Goal: Task Accomplishment & Management: Use online tool/utility

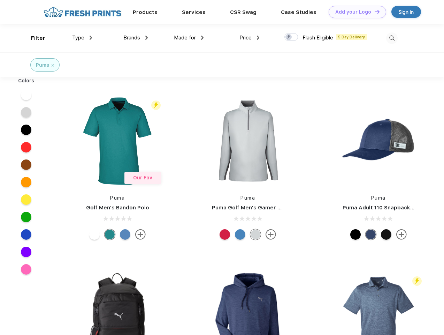
scroll to position [0, 0]
click at [355, 12] on link "Add your Logo Design Tool" at bounding box center [357, 12] width 57 height 12
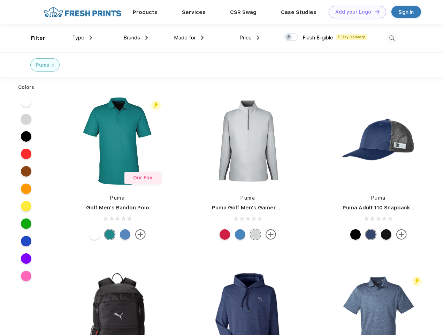
click at [0, 0] on div "Design Tool" at bounding box center [0, 0] width 0 height 0
click at [374, 11] on link "Add your Logo Design Tool" at bounding box center [357, 12] width 57 height 12
click at [33, 38] on div "Filter" at bounding box center [38, 38] width 14 height 8
click at [82, 38] on span "Type" at bounding box center [78, 37] width 12 height 6
click at [136, 38] on span "Brands" at bounding box center [131, 37] width 17 height 6
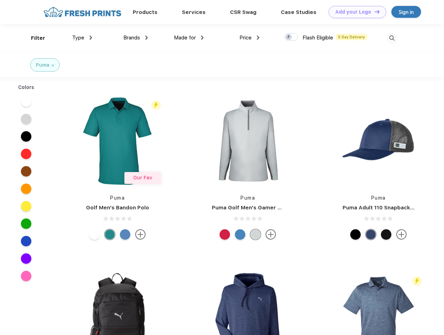
click at [189, 38] on span "Made for" at bounding box center [185, 37] width 22 height 6
click at [250, 38] on span "Price" at bounding box center [245, 37] width 12 height 6
click at [291, 37] on div at bounding box center [291, 37] width 14 height 8
click at [289, 37] on input "checkbox" at bounding box center [286, 35] width 5 height 5
click at [392, 38] on img at bounding box center [391, 37] width 11 height 11
